Goal: Task Accomplishment & Management: Use online tool/utility

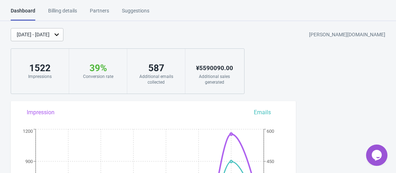
click at [50, 35] on div "[DATE] - [DATE]" at bounding box center [33, 34] width 33 height 7
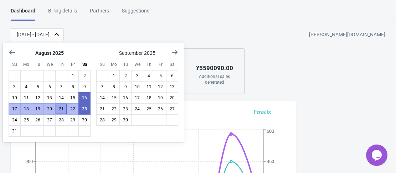
click at [60, 112] on button "21" at bounding box center [61, 108] width 12 height 11
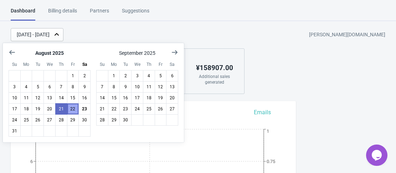
click at [74, 109] on button "22" at bounding box center [73, 108] width 12 height 11
click at [73, 109] on button "22" at bounding box center [73, 108] width 12 height 11
click at [87, 111] on button "23" at bounding box center [84, 108] width 12 height 11
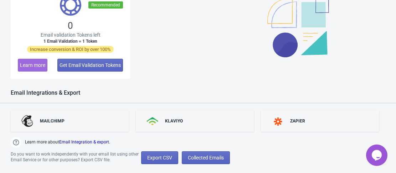
scroll to position [582, 0]
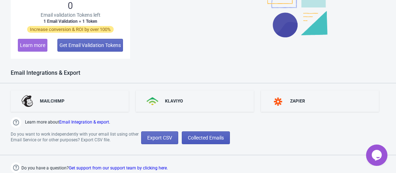
click at [214, 140] on span "Collected Emails" at bounding box center [206, 138] width 36 height 6
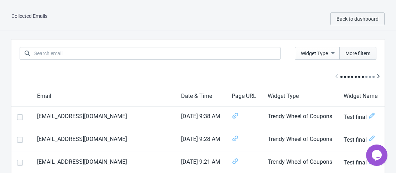
click at [356, 52] on span "More filters" at bounding box center [357, 54] width 25 height 6
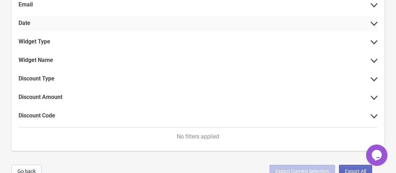
scroll to position [84, 0]
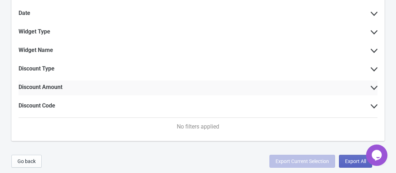
click at [104, 87] on div "Discount Amount" at bounding box center [198, 88] width 359 height 15
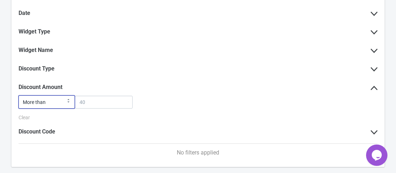
click at [56, 103] on select "More than Equal Less than" at bounding box center [47, 101] width 56 height 13
select select "="
click at [19, 95] on select "More than Equal Less than" at bounding box center [47, 101] width 56 height 13
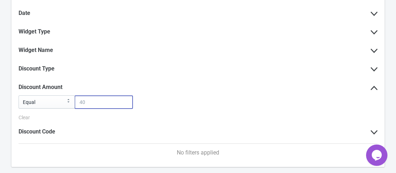
click at [89, 104] on input at bounding box center [104, 102] width 58 height 13
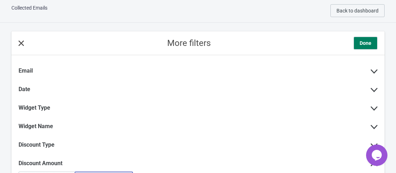
scroll to position [0, 0]
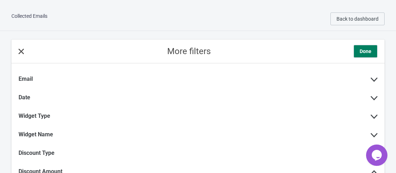
type input "10000"
click at [360, 49] on span "Done" at bounding box center [366, 51] width 12 height 7
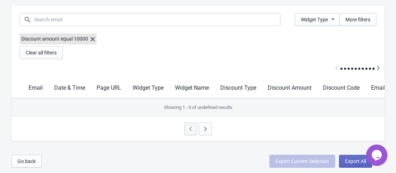
scroll to position [40, 0]
click at [78, 35] on label "Discount amount equal 10000" at bounding box center [58, 38] width 77 height 11
click at [92, 37] on icon at bounding box center [93, 39] width 4 height 4
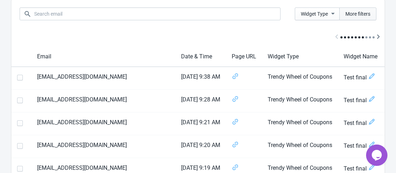
click at [348, 16] on span "More filters" at bounding box center [357, 14] width 25 height 6
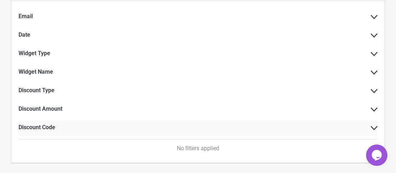
scroll to position [75, 0]
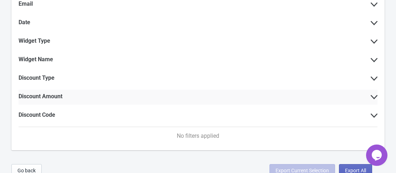
click at [58, 97] on label "Discount Amount" at bounding box center [41, 96] width 44 height 7
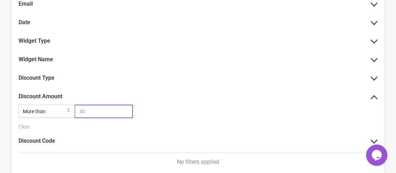
click at [83, 113] on input at bounding box center [104, 111] width 58 height 13
click at [52, 111] on select "More than Equal Less than" at bounding box center [47, 111] width 56 height 13
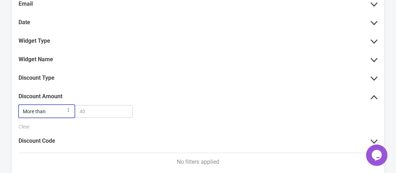
select select "="
click at [19, 105] on select "More than Equal Less than" at bounding box center [47, 111] width 56 height 13
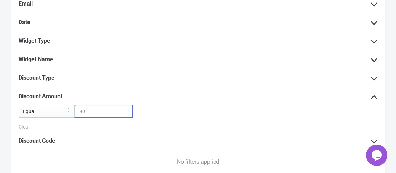
click at [85, 113] on input at bounding box center [104, 111] width 58 height 13
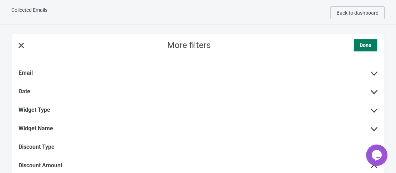
scroll to position [0, 0]
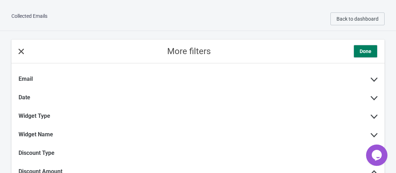
type input "500"
click at [358, 52] on button "Done" at bounding box center [365, 51] width 24 height 13
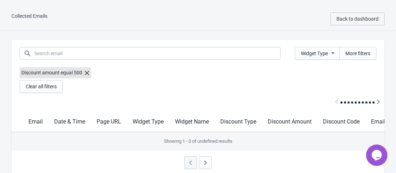
click at [85, 72] on icon at bounding box center [87, 73] width 4 height 4
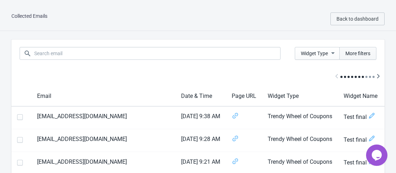
click at [358, 55] on span "More filters" at bounding box center [357, 54] width 25 height 6
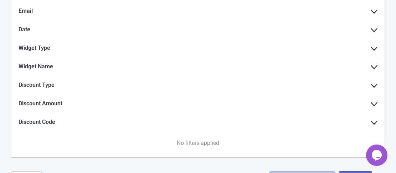
scroll to position [71, 0]
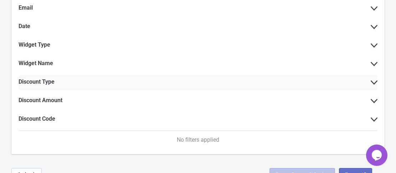
click at [60, 82] on div "Discount Type" at bounding box center [198, 82] width 359 height 15
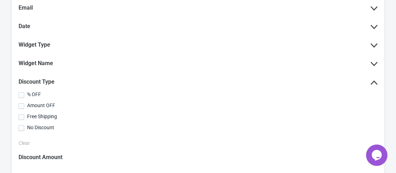
click at [21, 107] on span at bounding box center [22, 106] width 6 height 6
click at [19, 107] on input "Amount OFF" at bounding box center [19, 109] width 0 height 13
checkbox input "true"
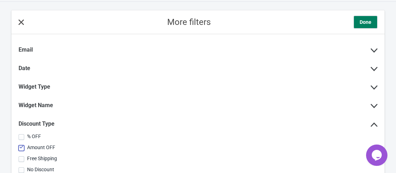
scroll to position [0, 0]
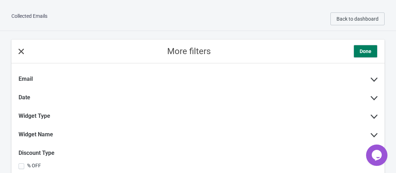
click at [372, 55] on button "Done" at bounding box center [365, 51] width 24 height 13
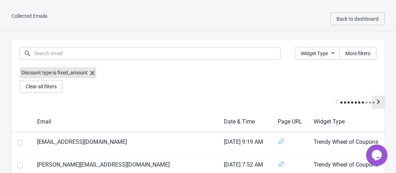
click at [376, 103] on icon "Scroll table right one column" at bounding box center [378, 101] width 7 height 7
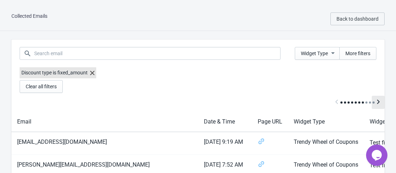
click at [376, 103] on icon "Scroll table right one column" at bounding box center [378, 101] width 7 height 7
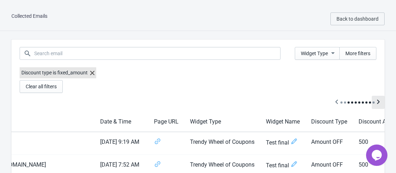
click at [376, 103] on icon "Scroll table right one column" at bounding box center [378, 101] width 7 height 7
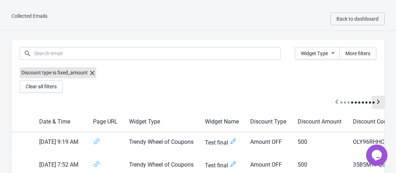
click at [376, 103] on icon "Scroll table right one column" at bounding box center [378, 101] width 7 height 7
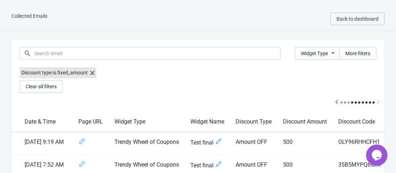
click at [376, 103] on div at bounding box center [197, 102] width 373 height 19
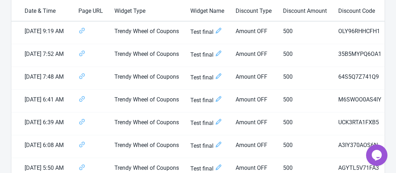
scroll to position [0, 0]
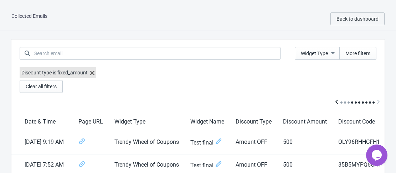
click at [338, 101] on icon "Scroll table left one column" at bounding box center [336, 101] width 7 height 7
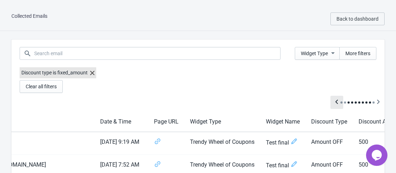
click at [338, 100] on icon "Scroll table left one column" at bounding box center [336, 101] width 7 height 7
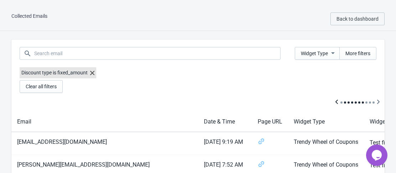
click at [338, 100] on icon "Scroll table left one column" at bounding box center [336, 101] width 7 height 7
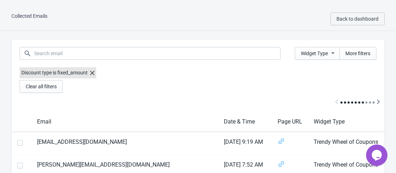
click at [338, 100] on div at bounding box center [197, 102] width 373 height 19
